Goal: Information Seeking & Learning: Learn about a topic

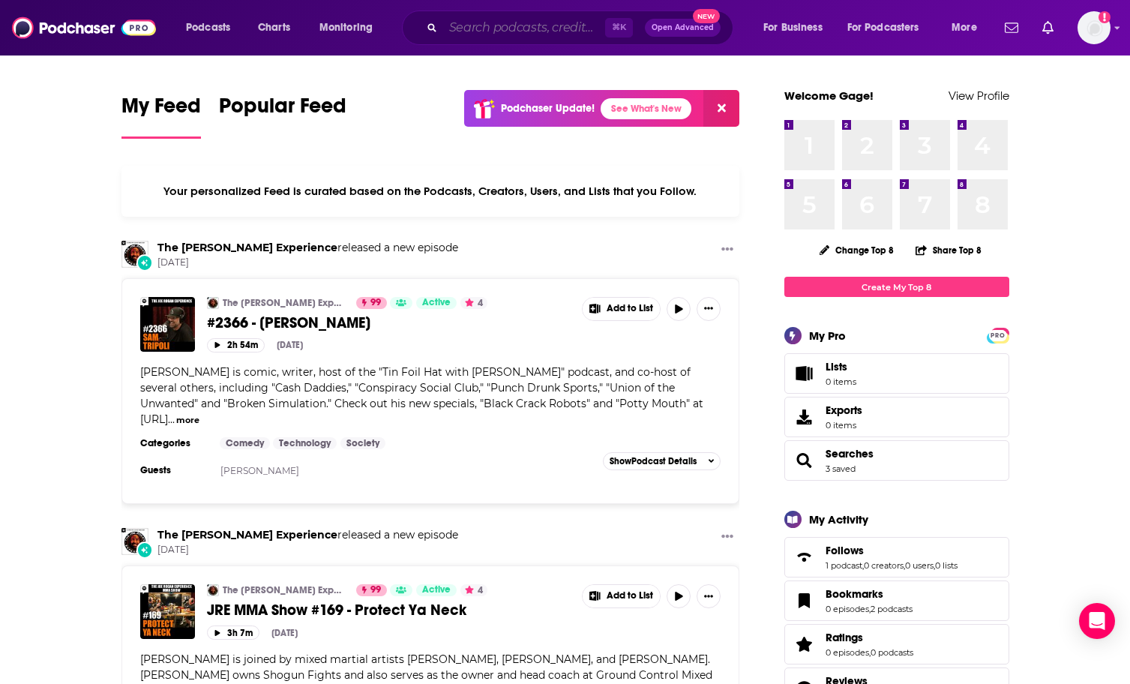
click at [505, 20] on input "Search podcasts, credits, & more..." at bounding box center [524, 28] width 162 height 24
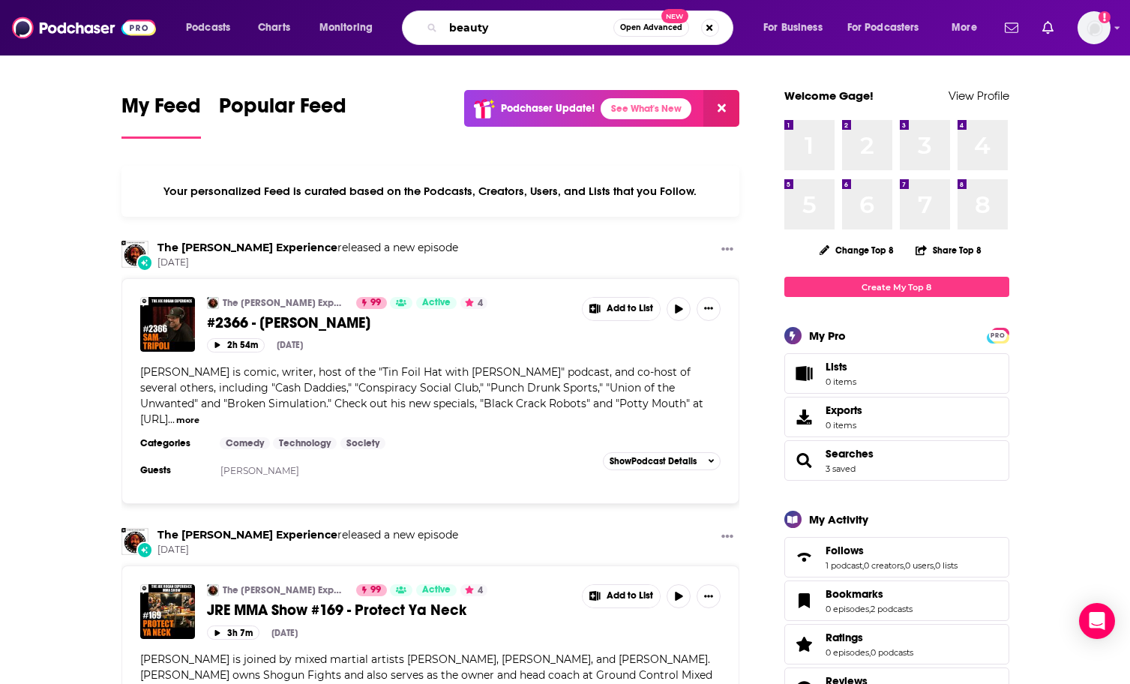
type input "beauty"
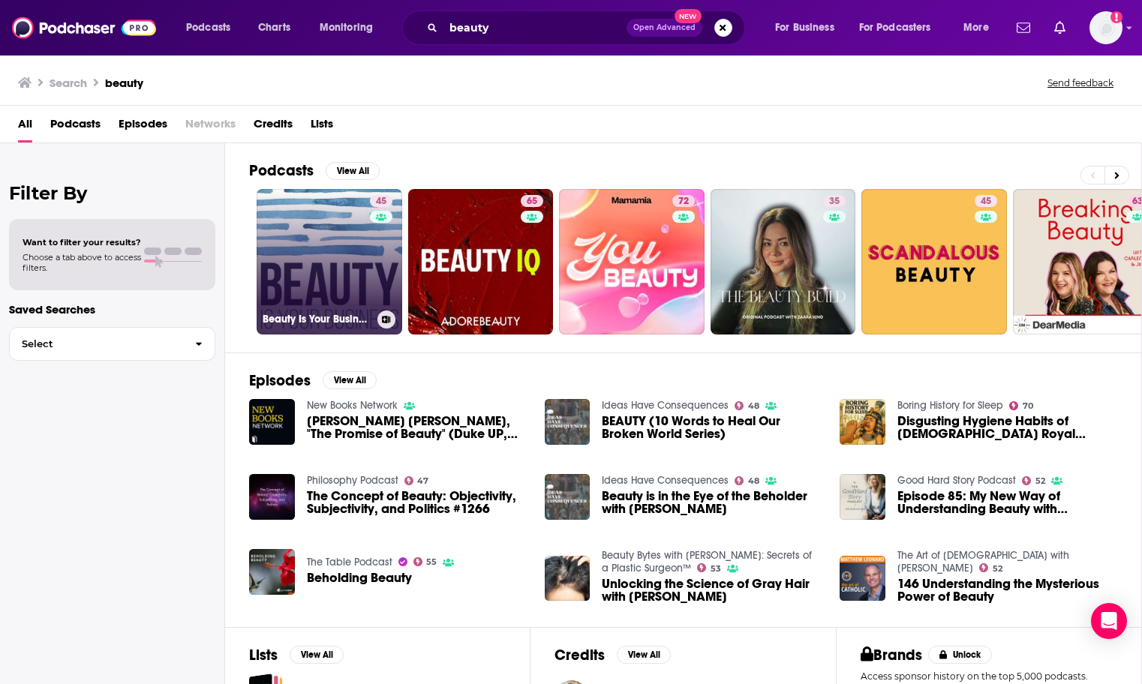
click at [330, 249] on link "45 Beauty Is Your Business - beautytech and beauty innovation" at bounding box center [330, 262] width 146 height 146
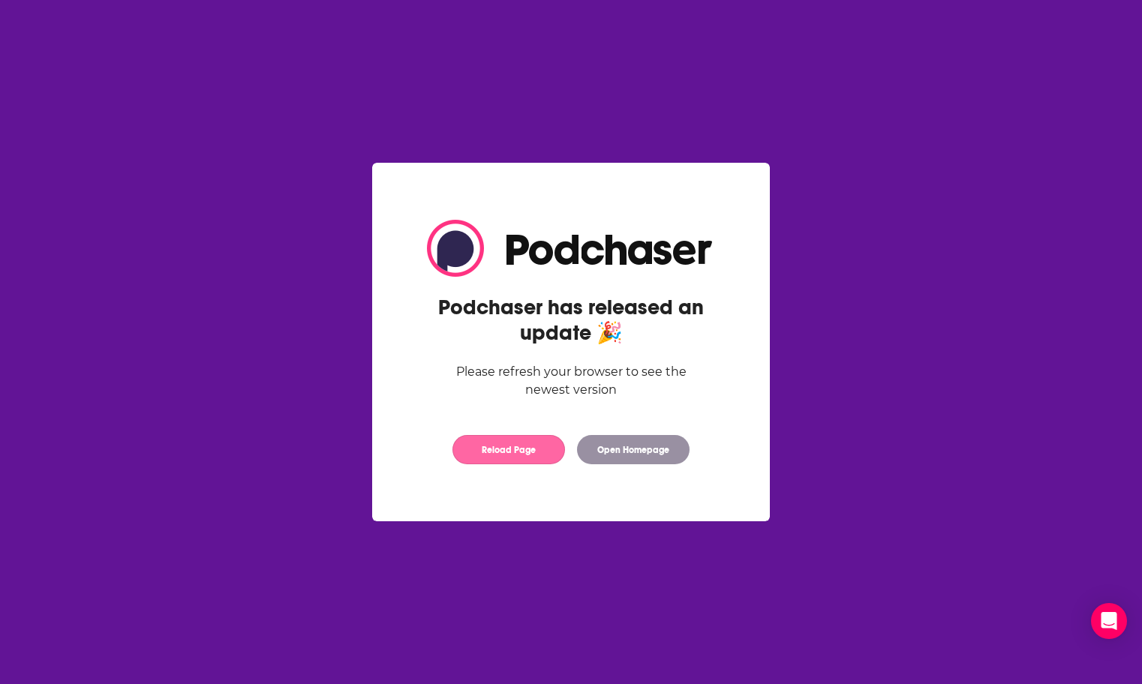
click at [521, 450] on button "Reload Page" at bounding box center [508, 449] width 113 height 29
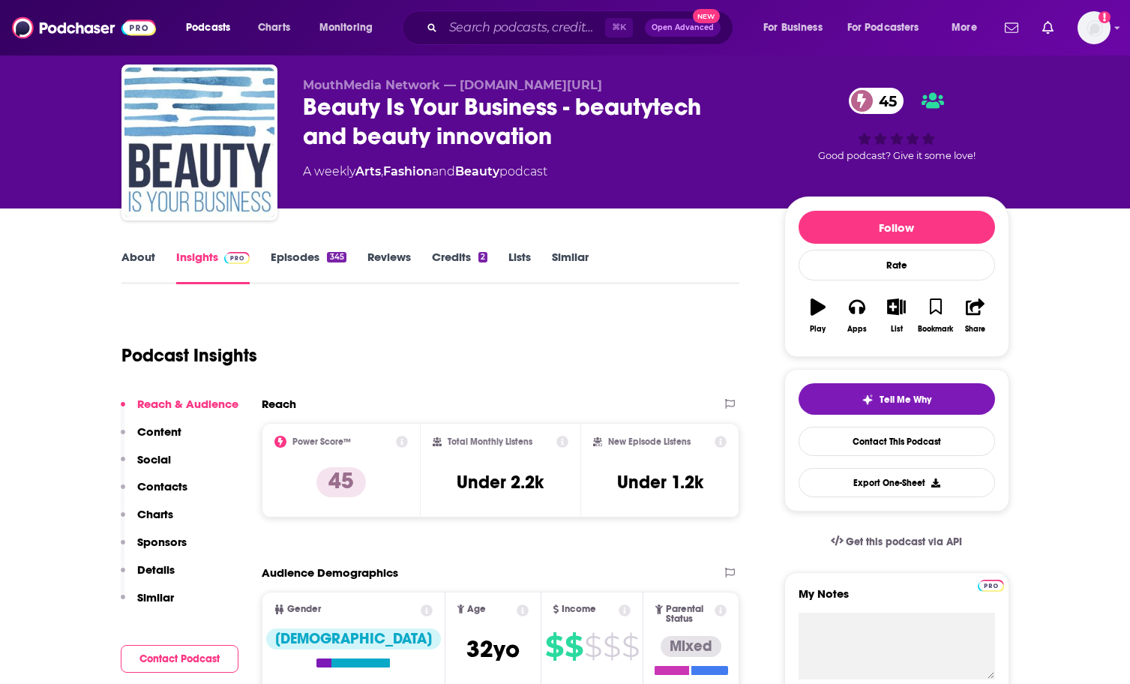
scroll to position [37, 0]
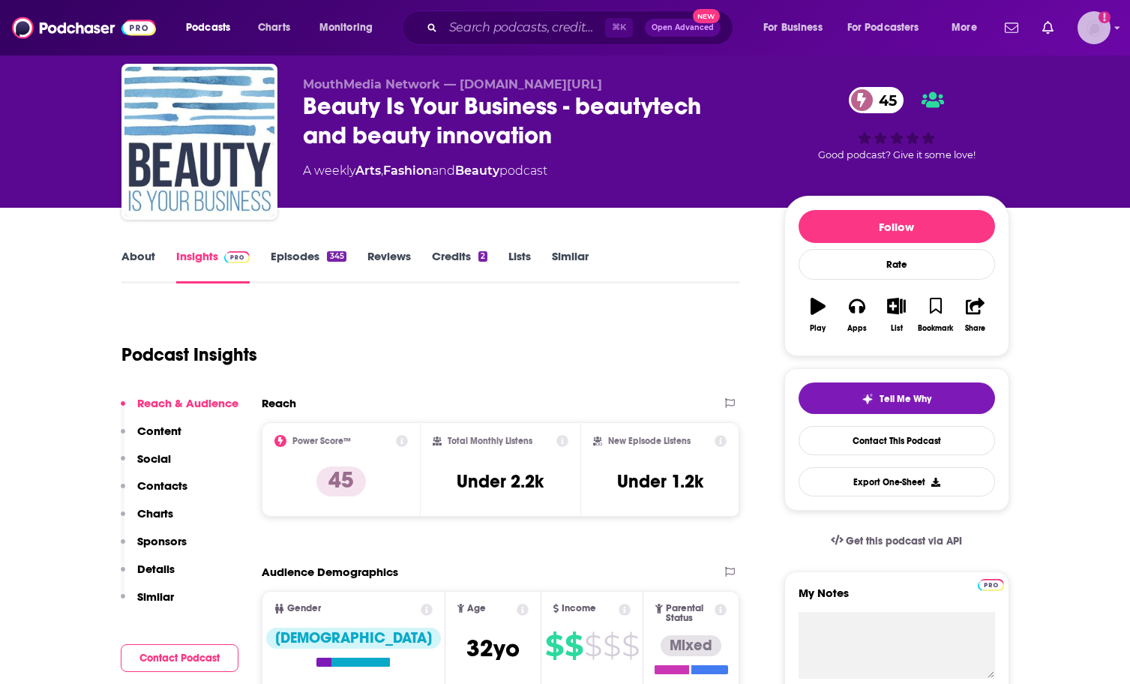
click at [1109, 29] on img "Logged in as Gagehuber" at bounding box center [1094, 27] width 33 height 33
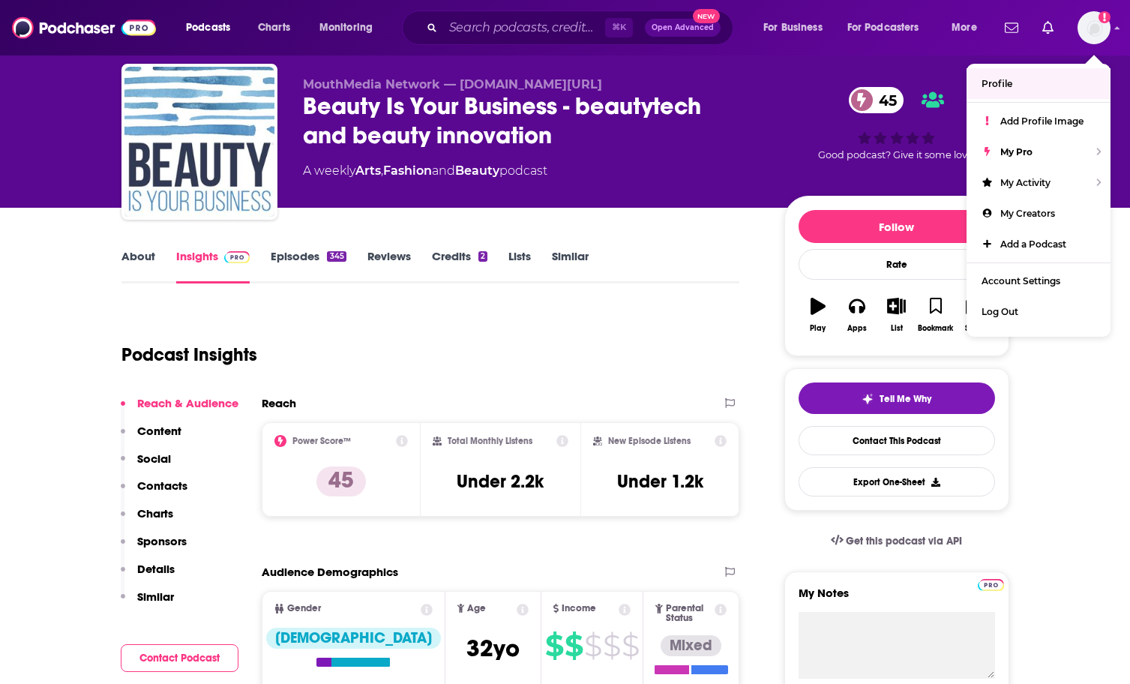
click at [471, 392] on div "Podcast Insights" at bounding box center [431, 352] width 619 height 89
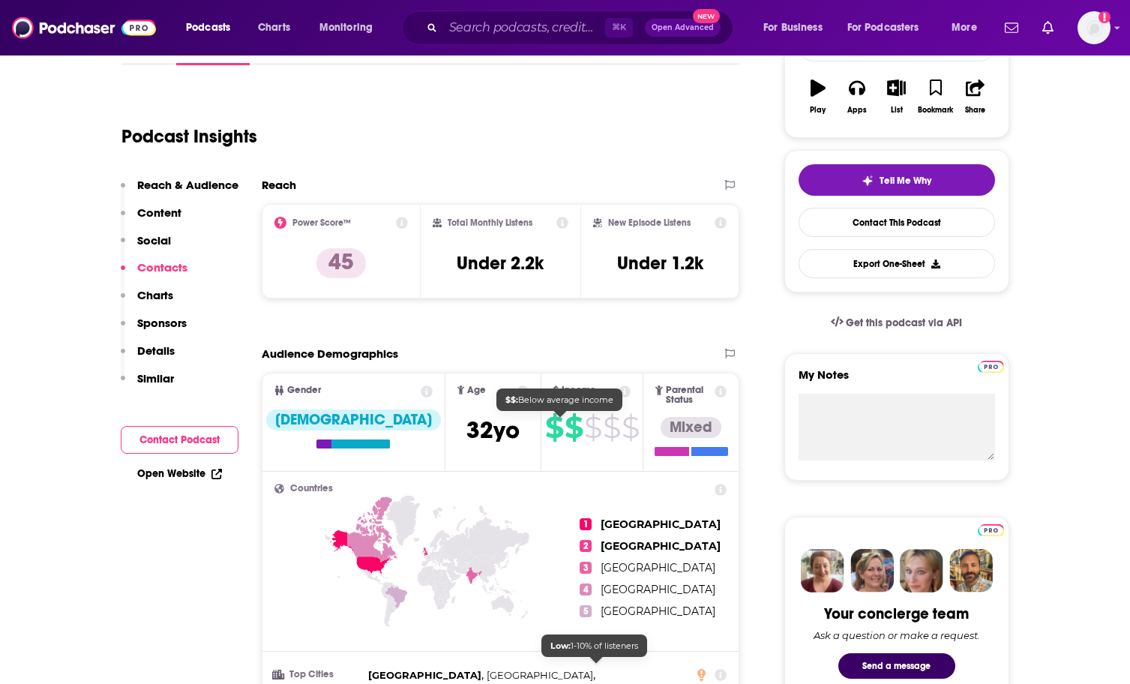
scroll to position [267, 0]
